Goal: Find specific page/section: Find specific page/section

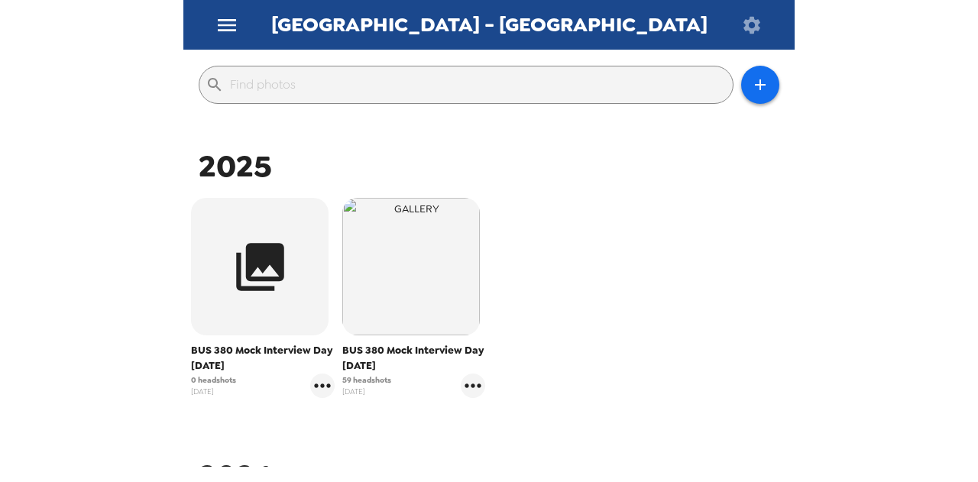
scroll to position [306, 0]
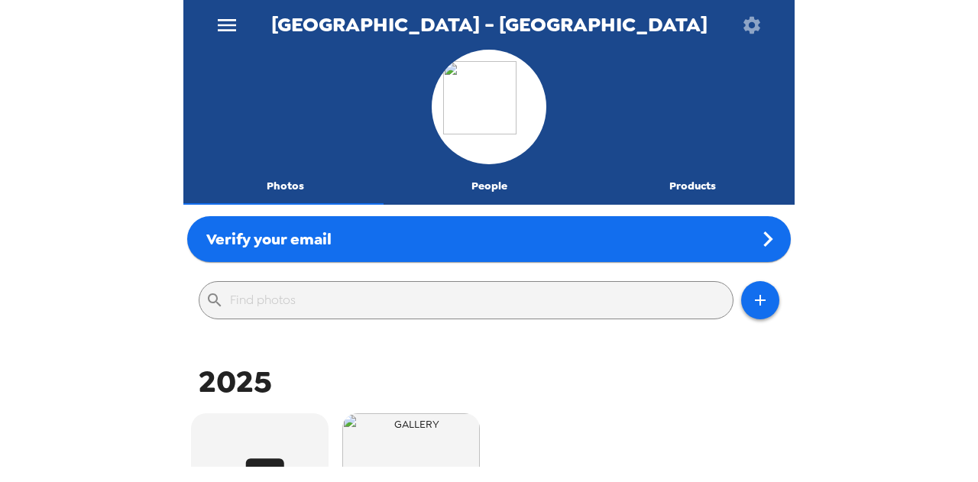
scroll to position [306, 0]
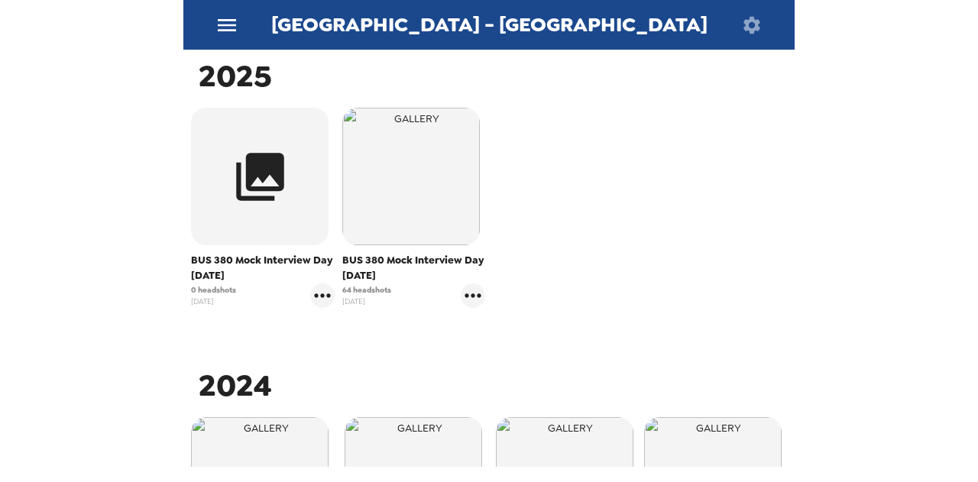
click at [414, 277] on span "BUS 380 Mock Interview Day [DATE]" at bounding box center [414, 268] width 144 height 31
click at [393, 252] on div "BUS 380 Mock Interview Day 9/26/25 64 headshots 9/22/25" at bounding box center [414, 208] width 144 height 200
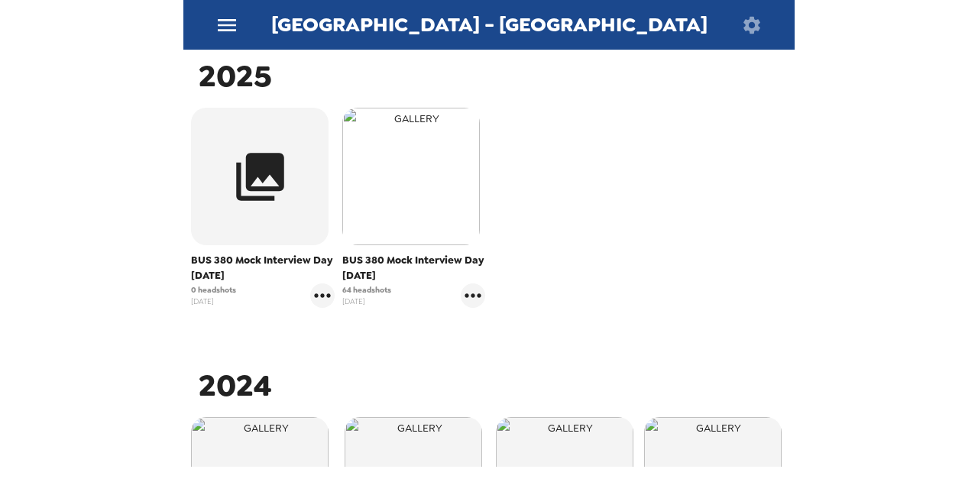
click at [393, 231] on img "button" at bounding box center [411, 177] width 138 height 138
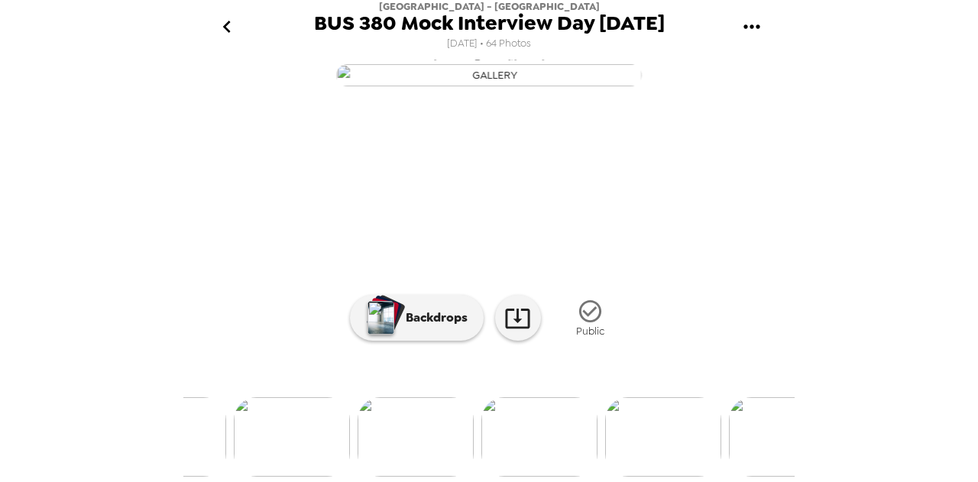
scroll to position [0, 6360]
drag, startPoint x: 235, startPoint y: 30, endPoint x: 241, endPoint y: 19, distance: 12.7
click at [236, 27] on icon "go back" at bounding box center [227, 27] width 24 height 24
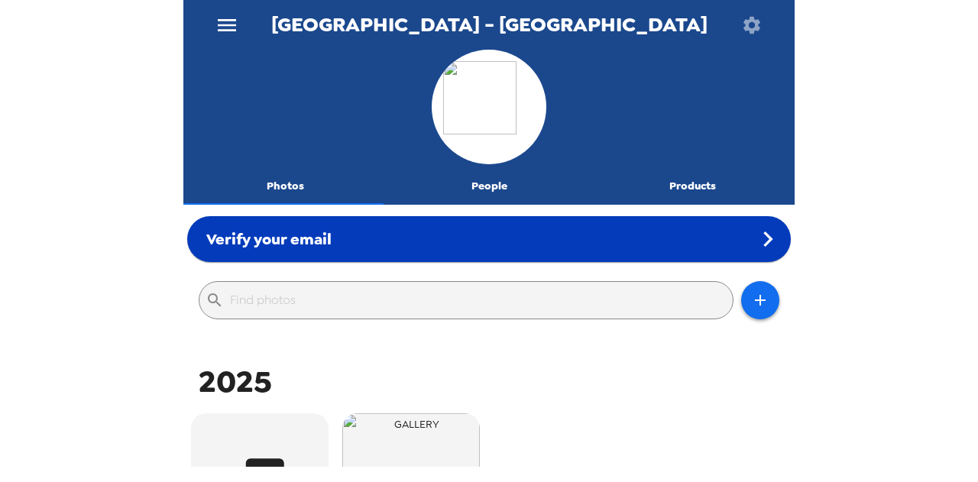
scroll to position [153, 0]
